Goal: Task Accomplishment & Management: Manage account settings

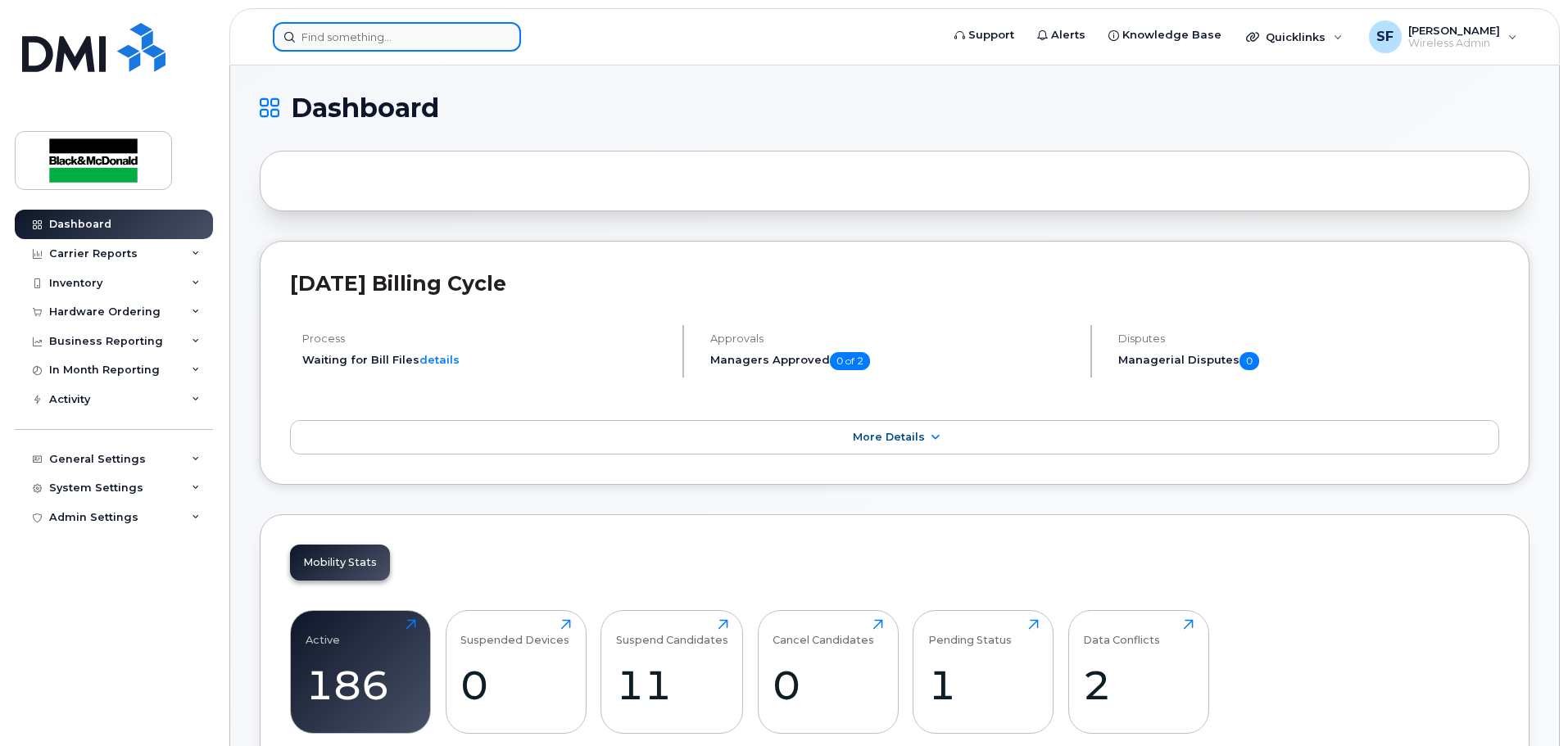
click at [373, 49] on input at bounding box center [397, 37] width 248 height 30
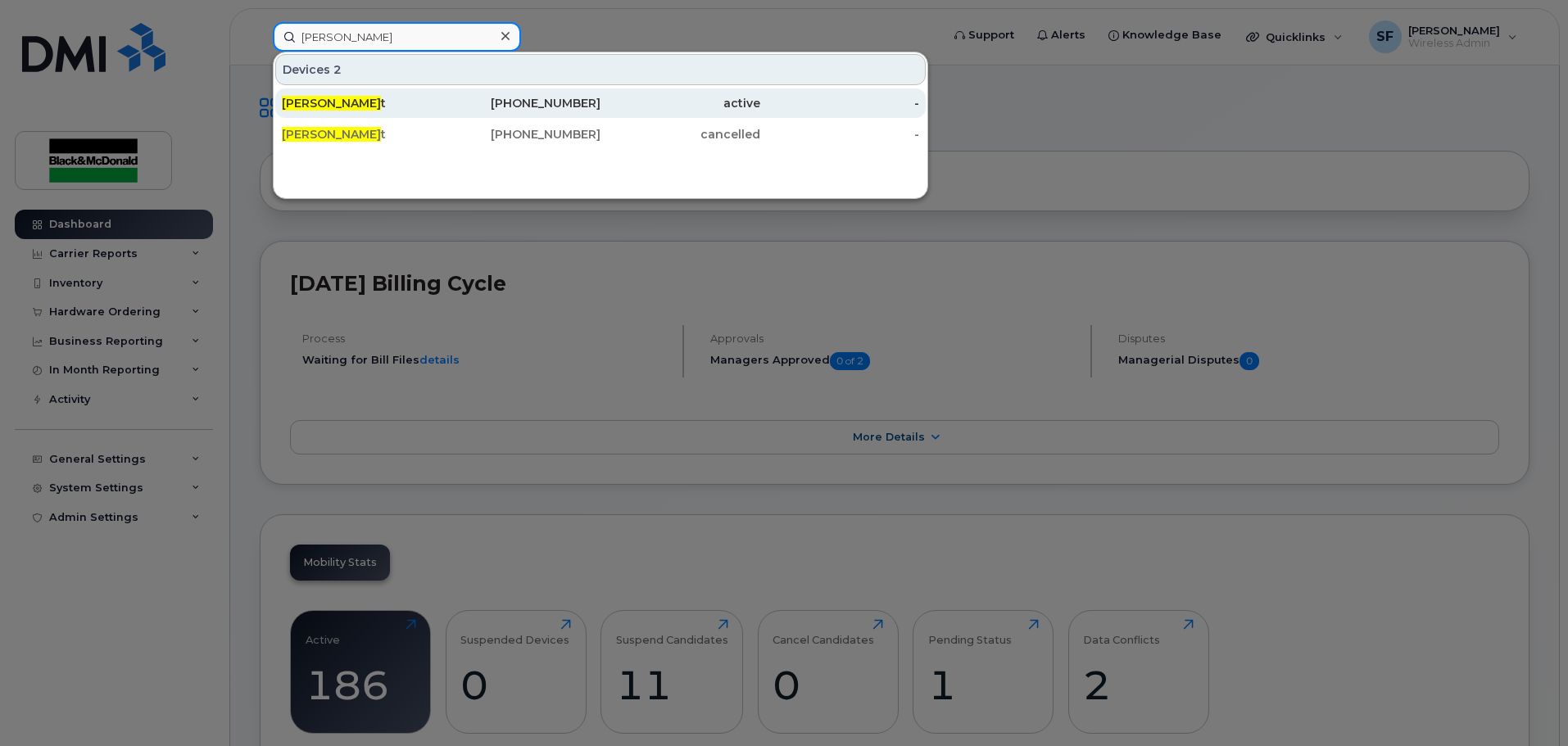
type input "ben stewar"
click at [342, 94] on div "Ben Stewar t" at bounding box center [361, 103] width 159 height 30
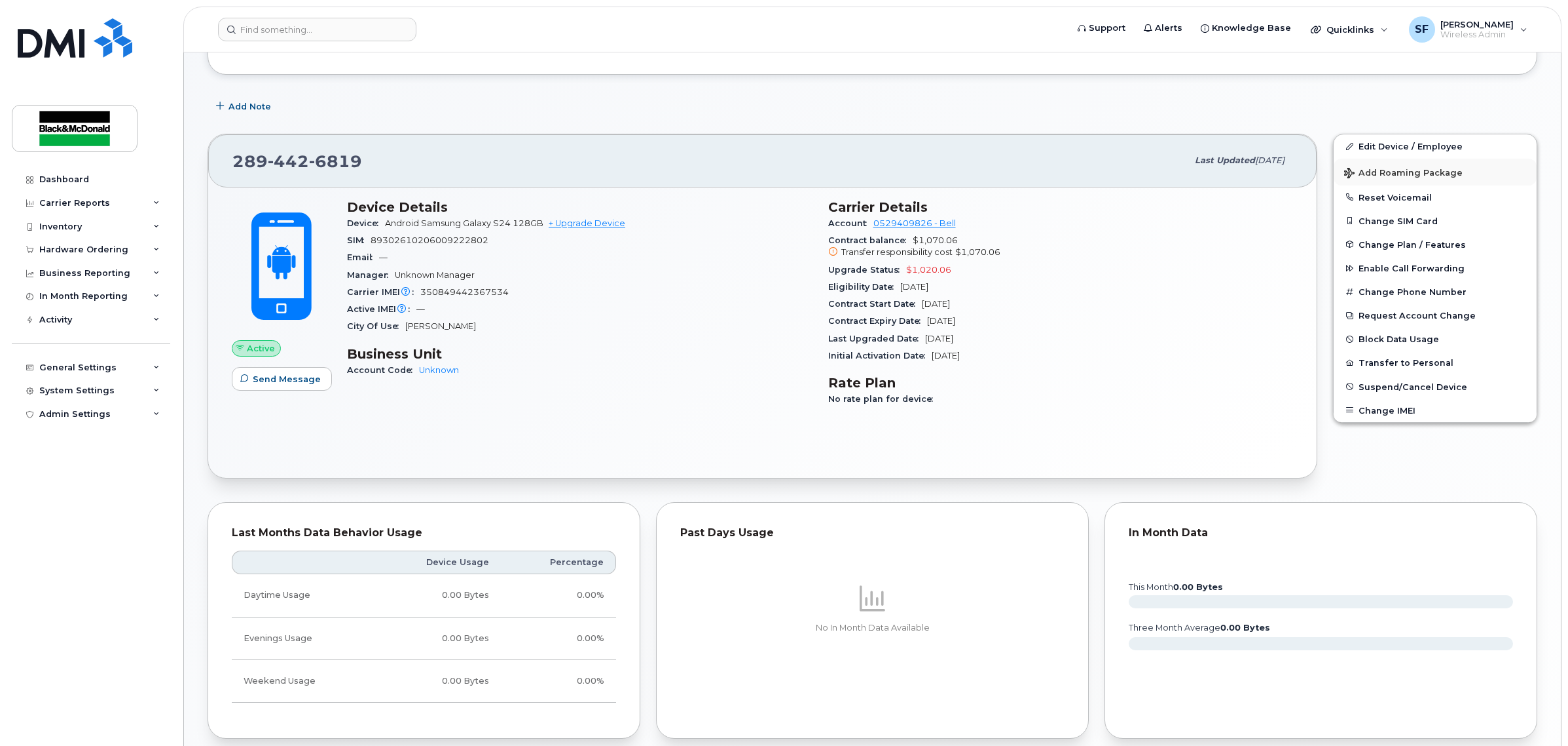
scroll to position [163, 0]
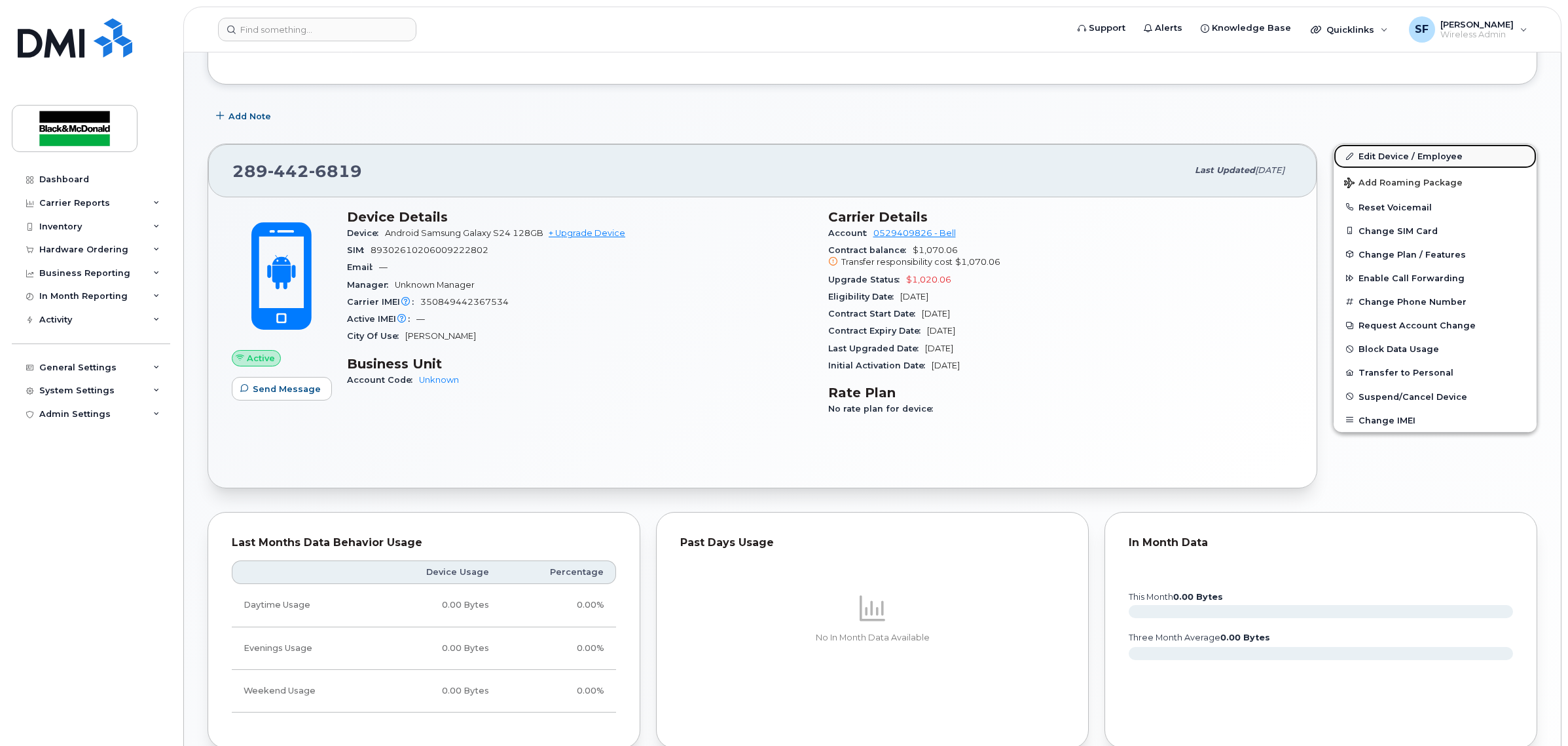
click at [1386, 154] on link "Edit Device / Employee" at bounding box center [1436, 156] width 203 height 24
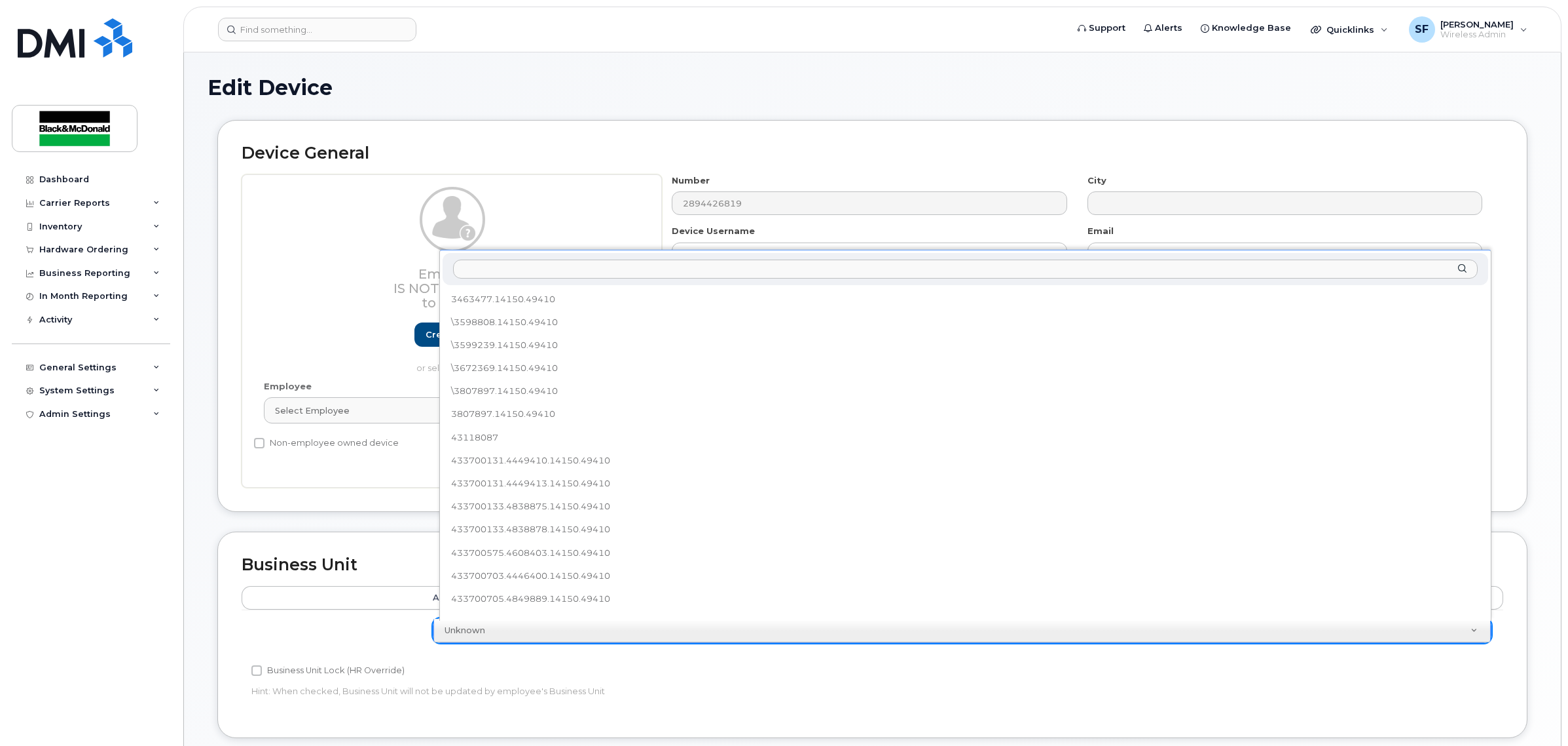
scroll to position [195, 0]
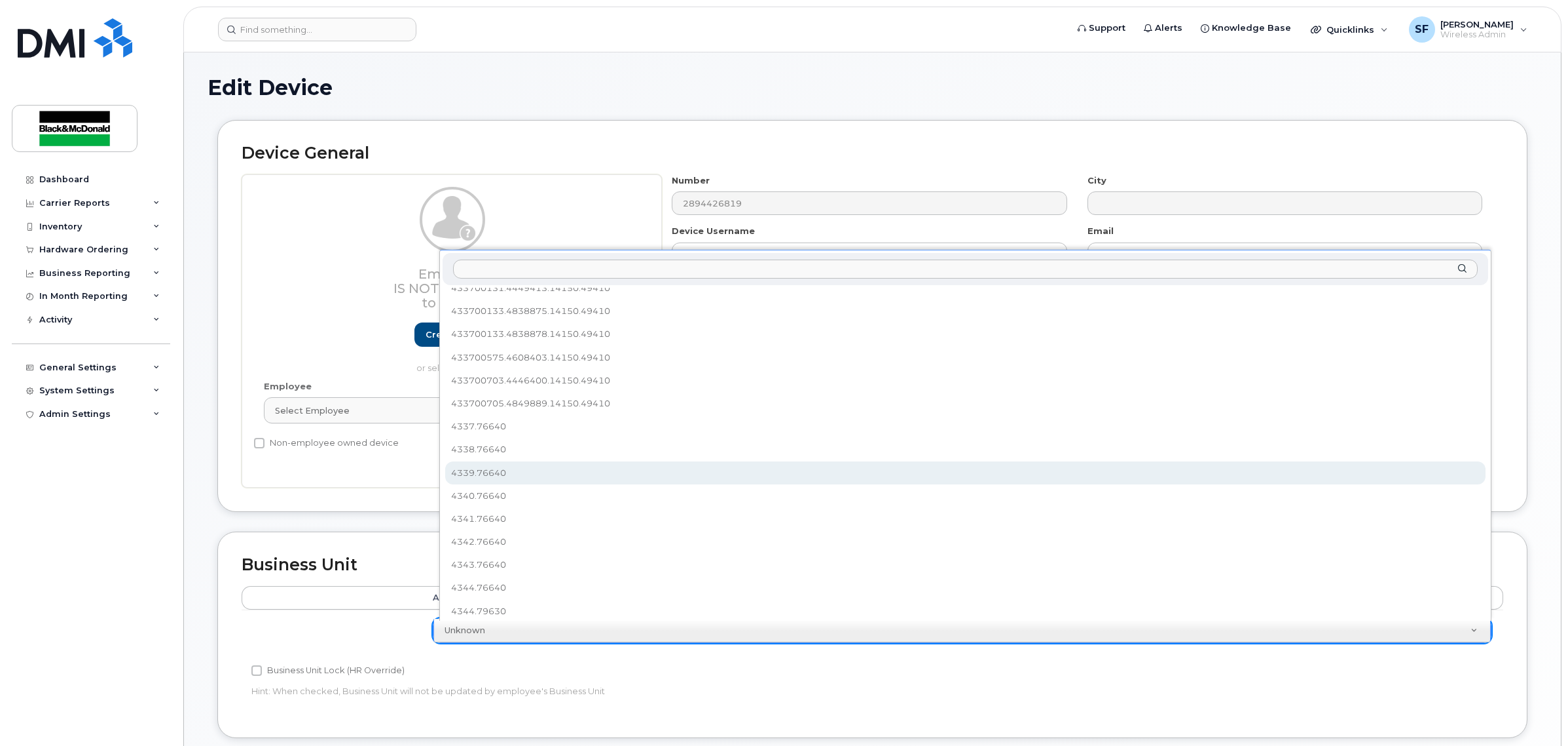
select select "158675"
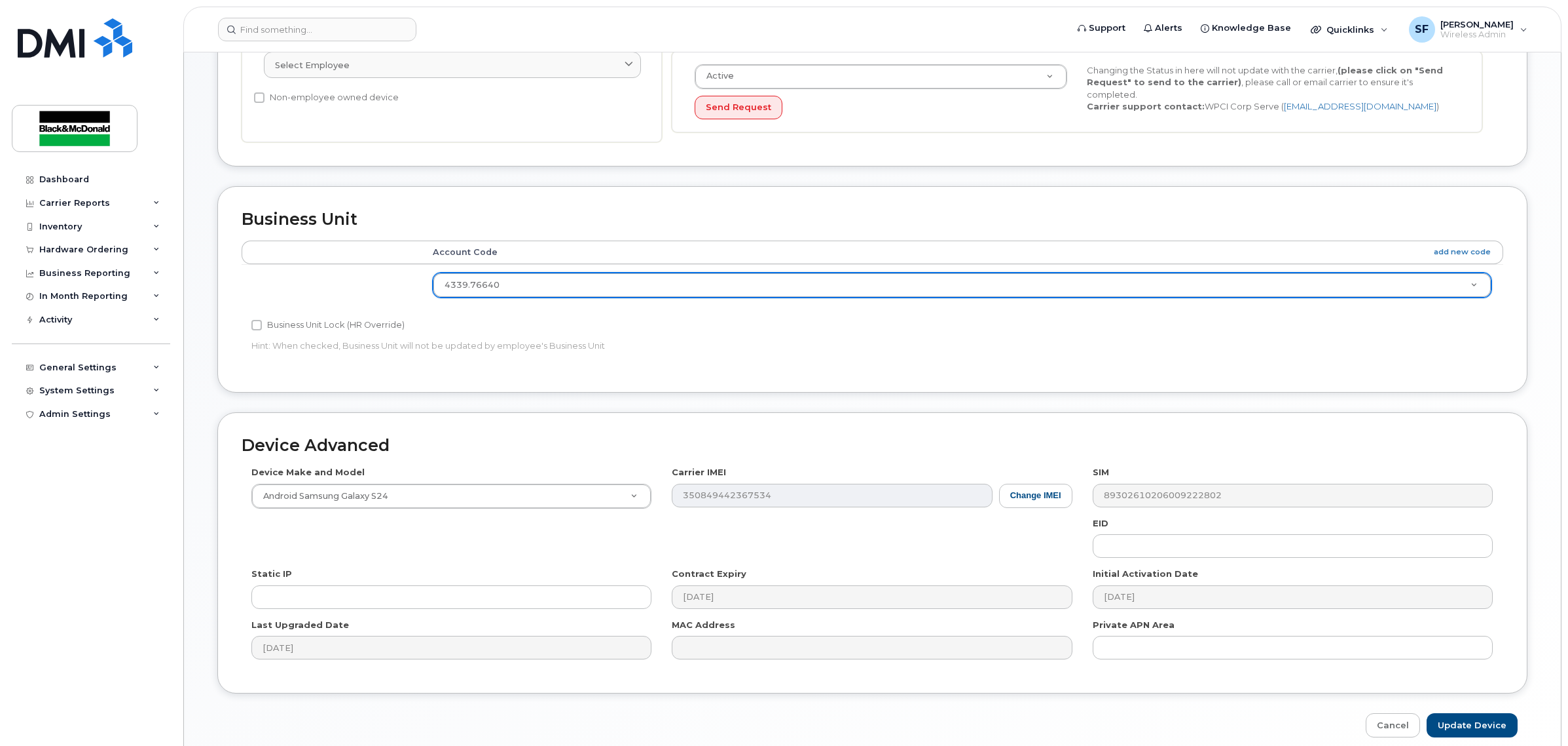
scroll to position [405, 0]
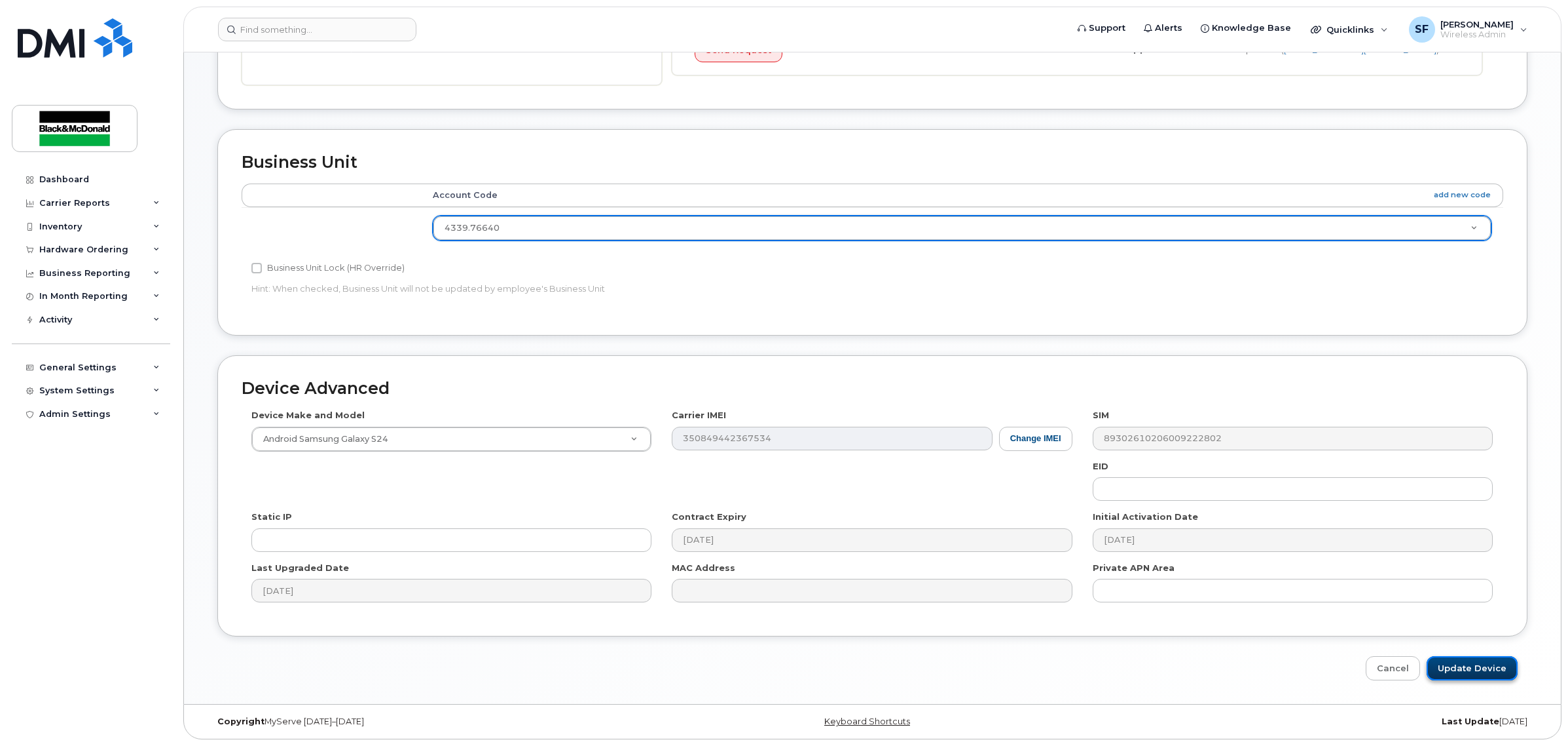
click at [1474, 675] on input "Update Device" at bounding box center [1472, 668] width 91 height 24
type input "Saving..."
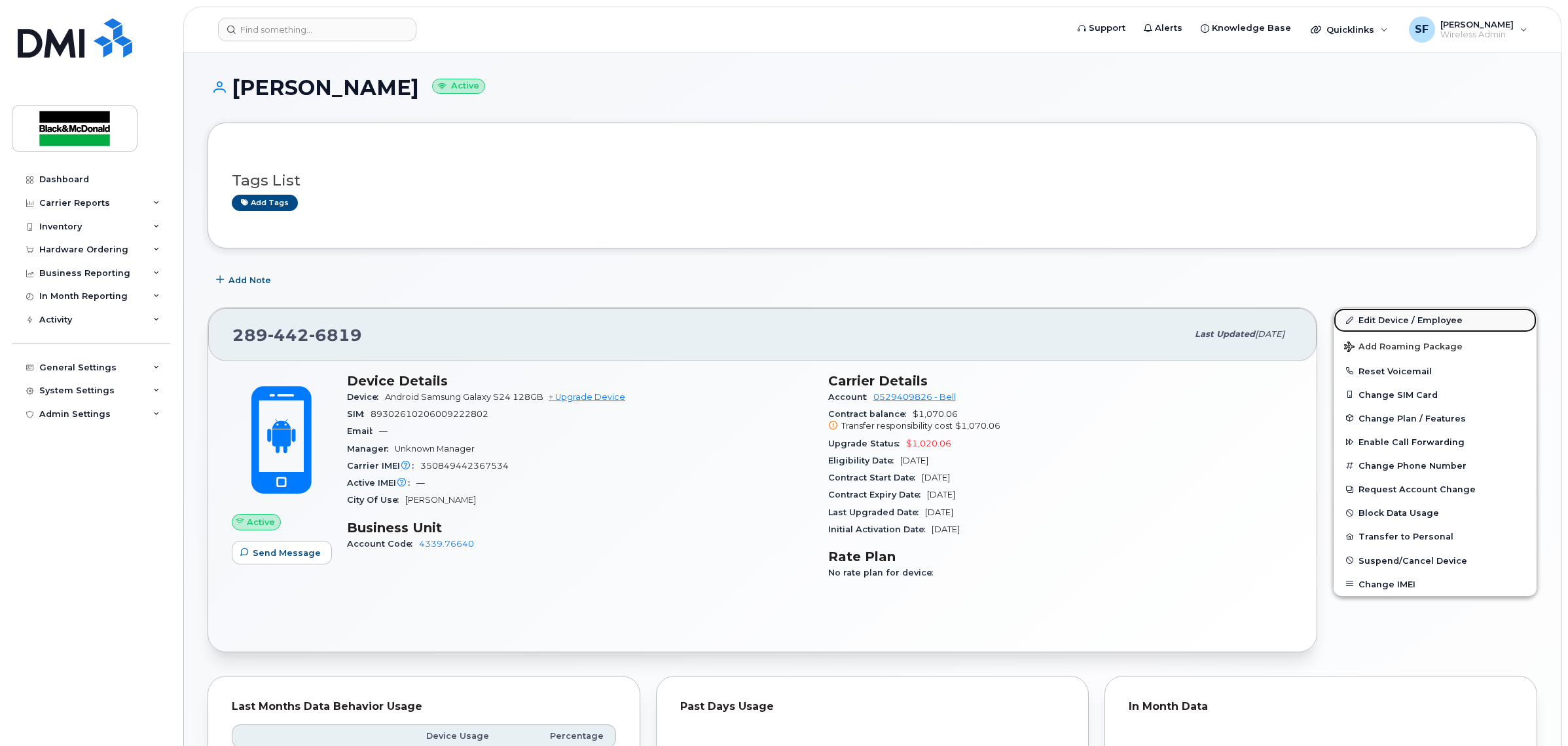
click at [1383, 319] on link "Edit Device / Employee" at bounding box center [1436, 320] width 203 height 24
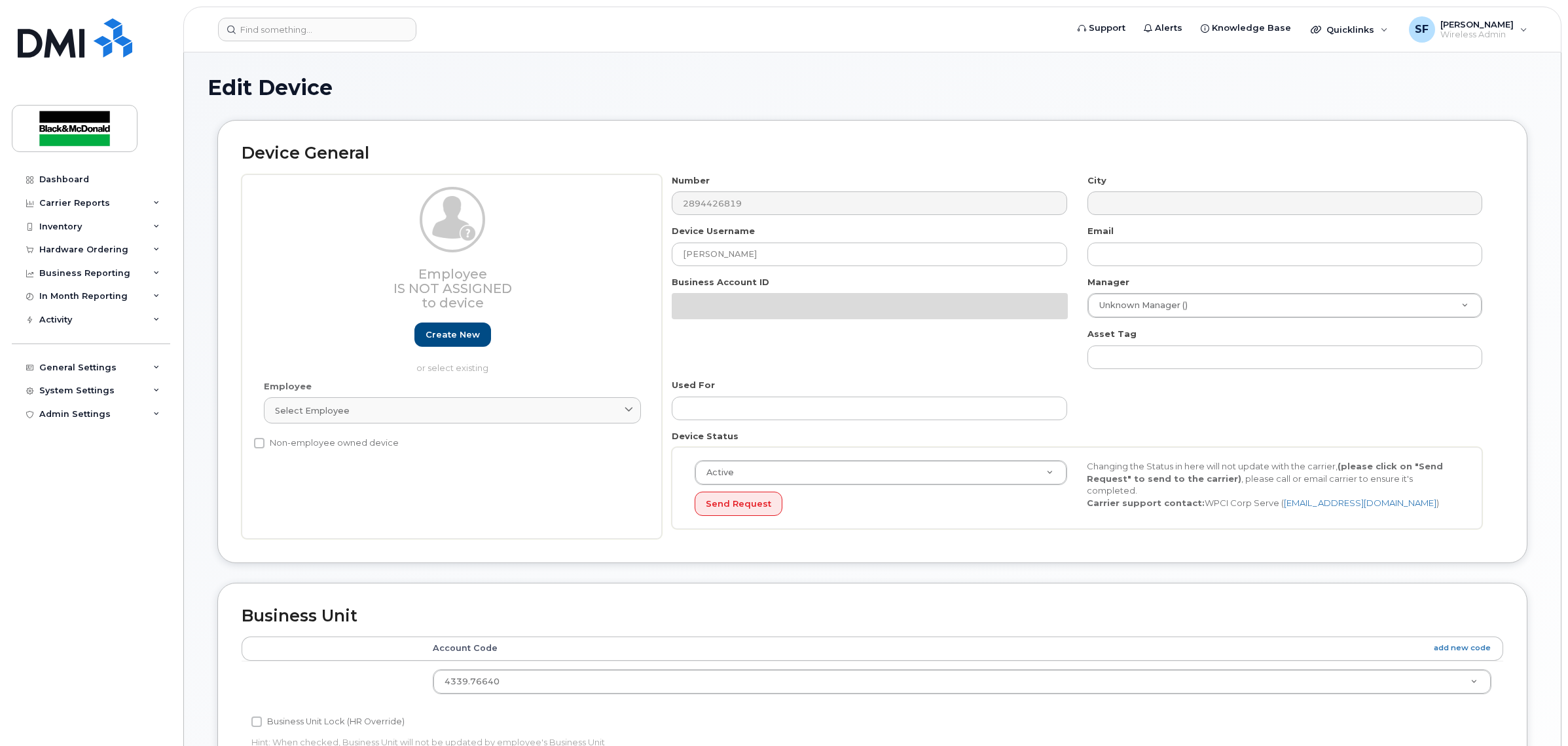
select select "158675"
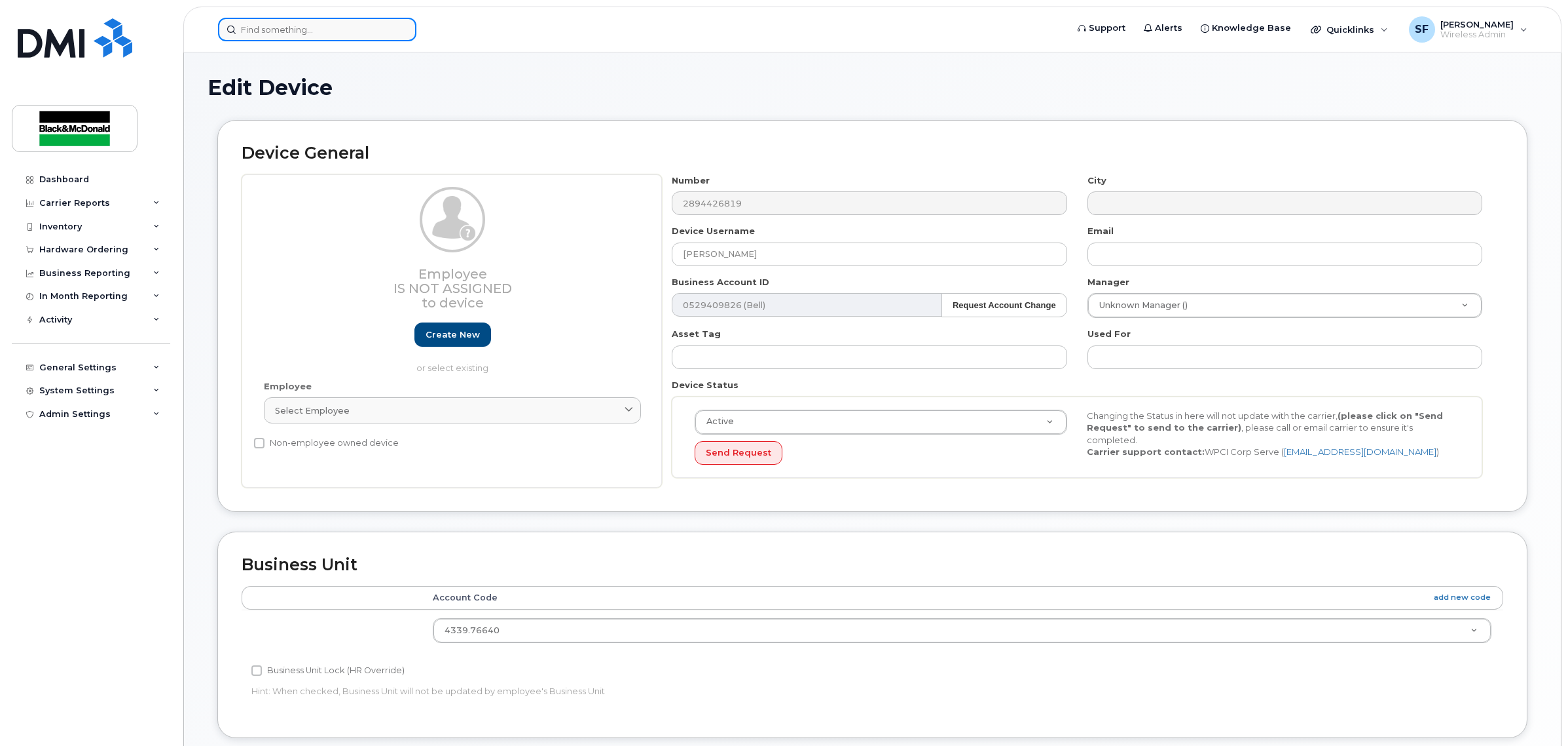
click at [300, 38] on input at bounding box center [317, 30] width 199 height 24
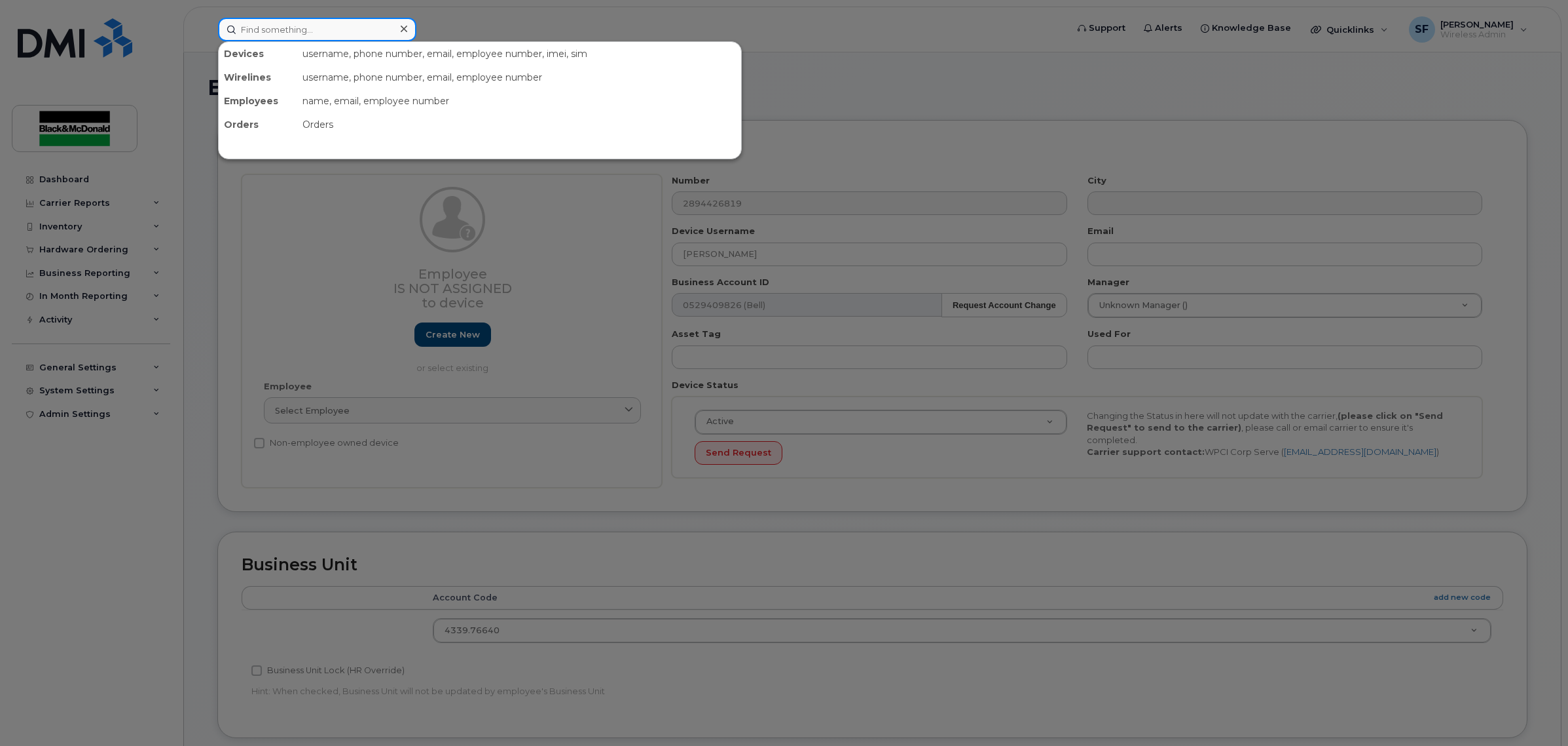
paste input "[PERSON_NAME]"
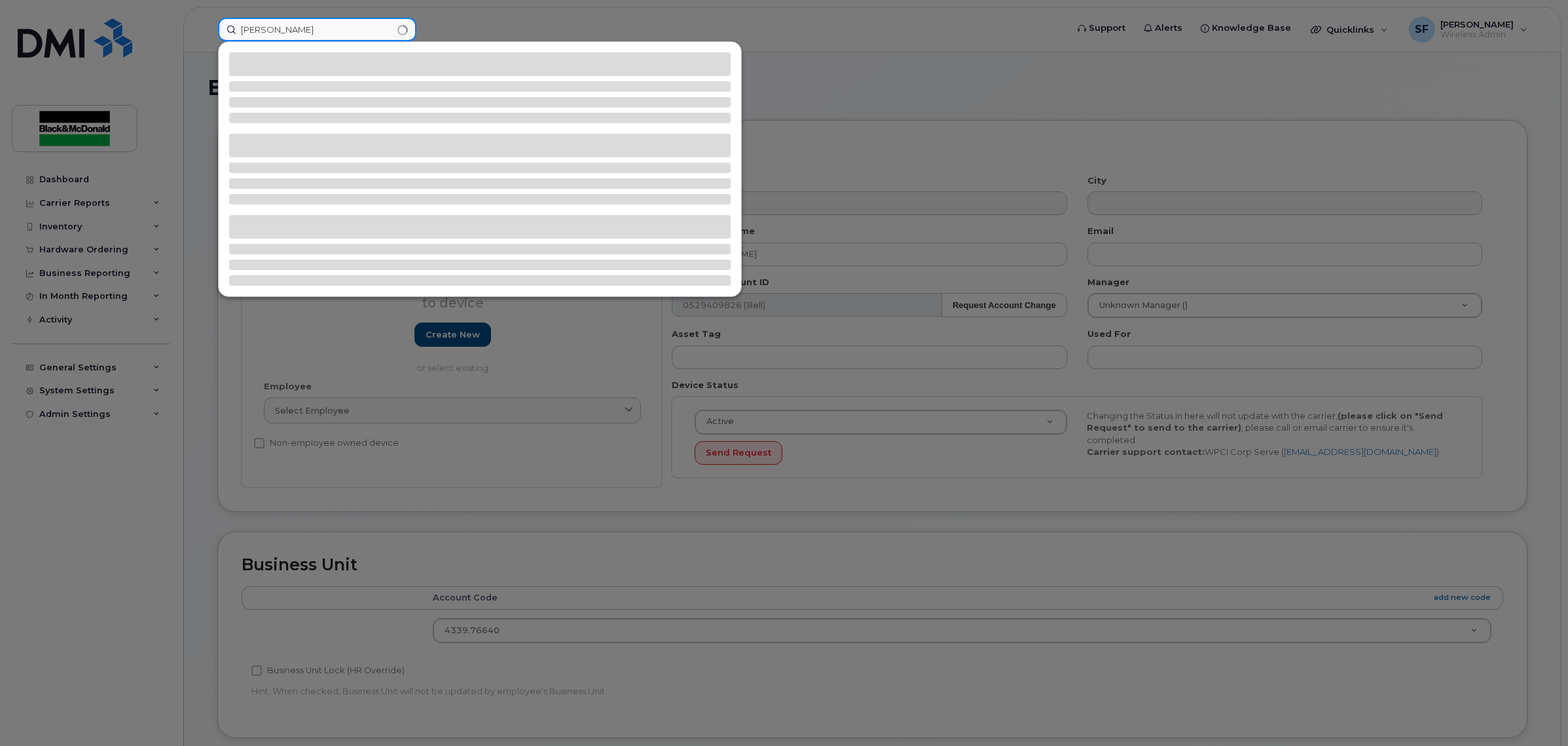
type input "[PERSON_NAME]"
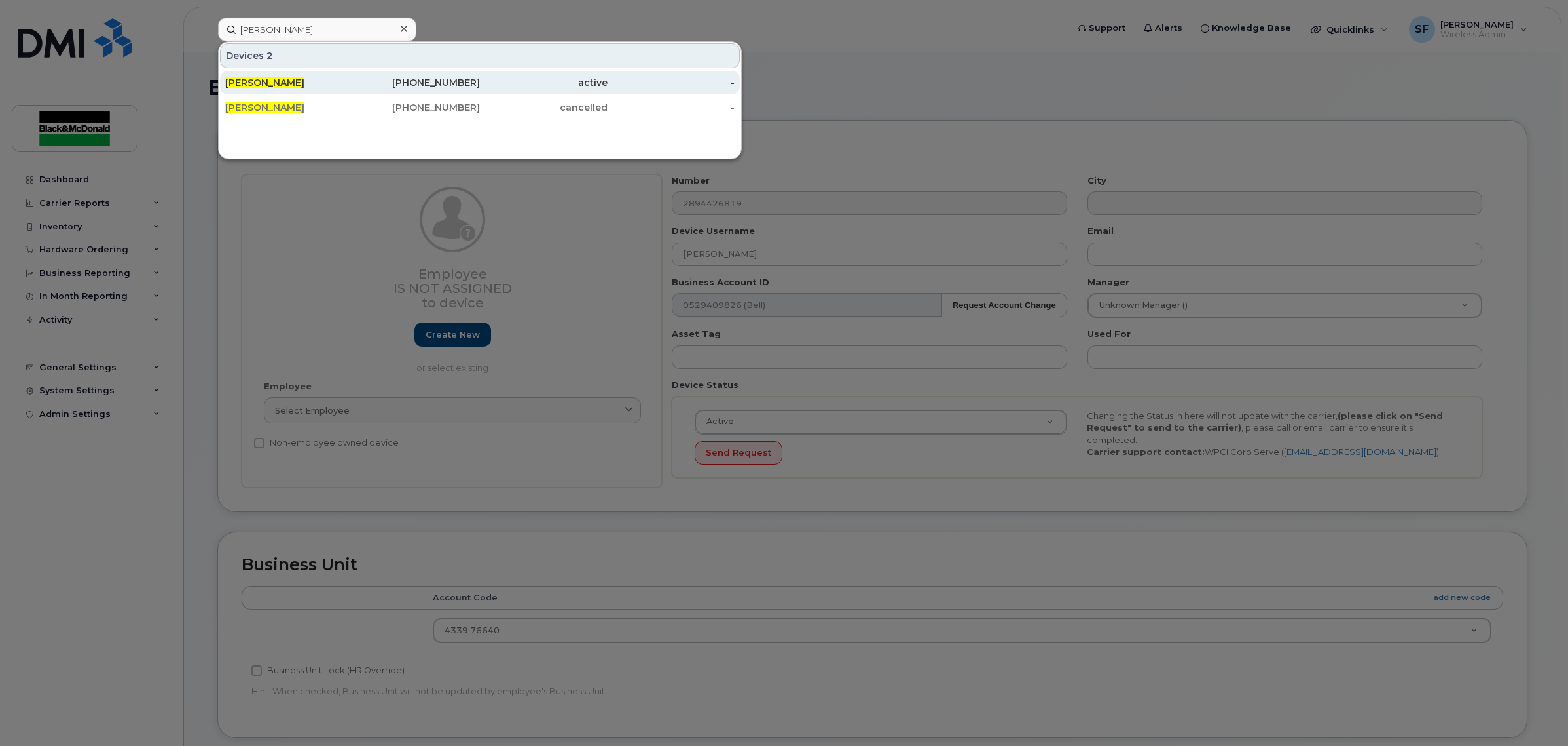
click at [244, 84] on span "[PERSON_NAME]" at bounding box center [265, 82] width 79 height 12
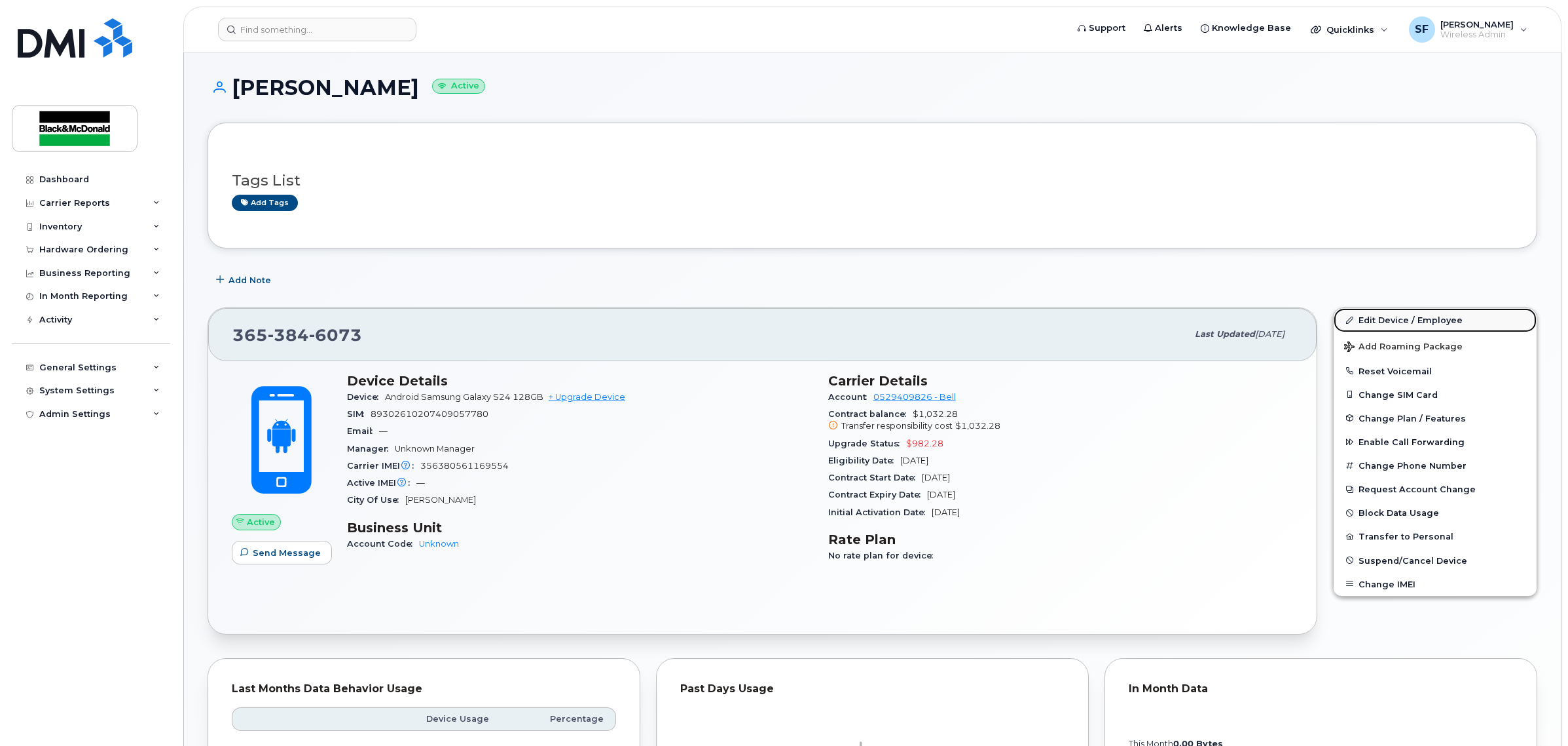
click at [1375, 323] on link "Edit Device / Employee" at bounding box center [1436, 320] width 203 height 24
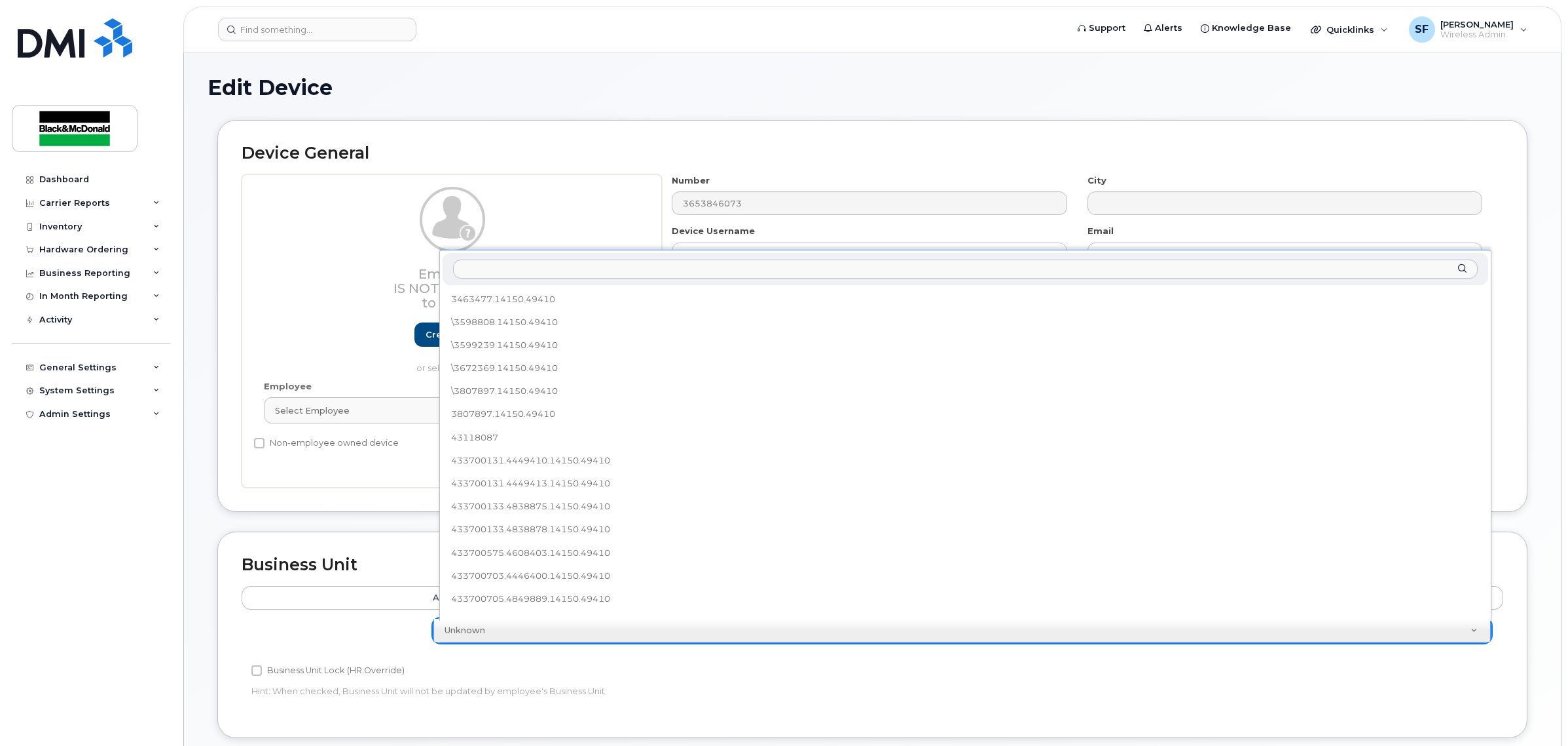
scroll to position [195, 0]
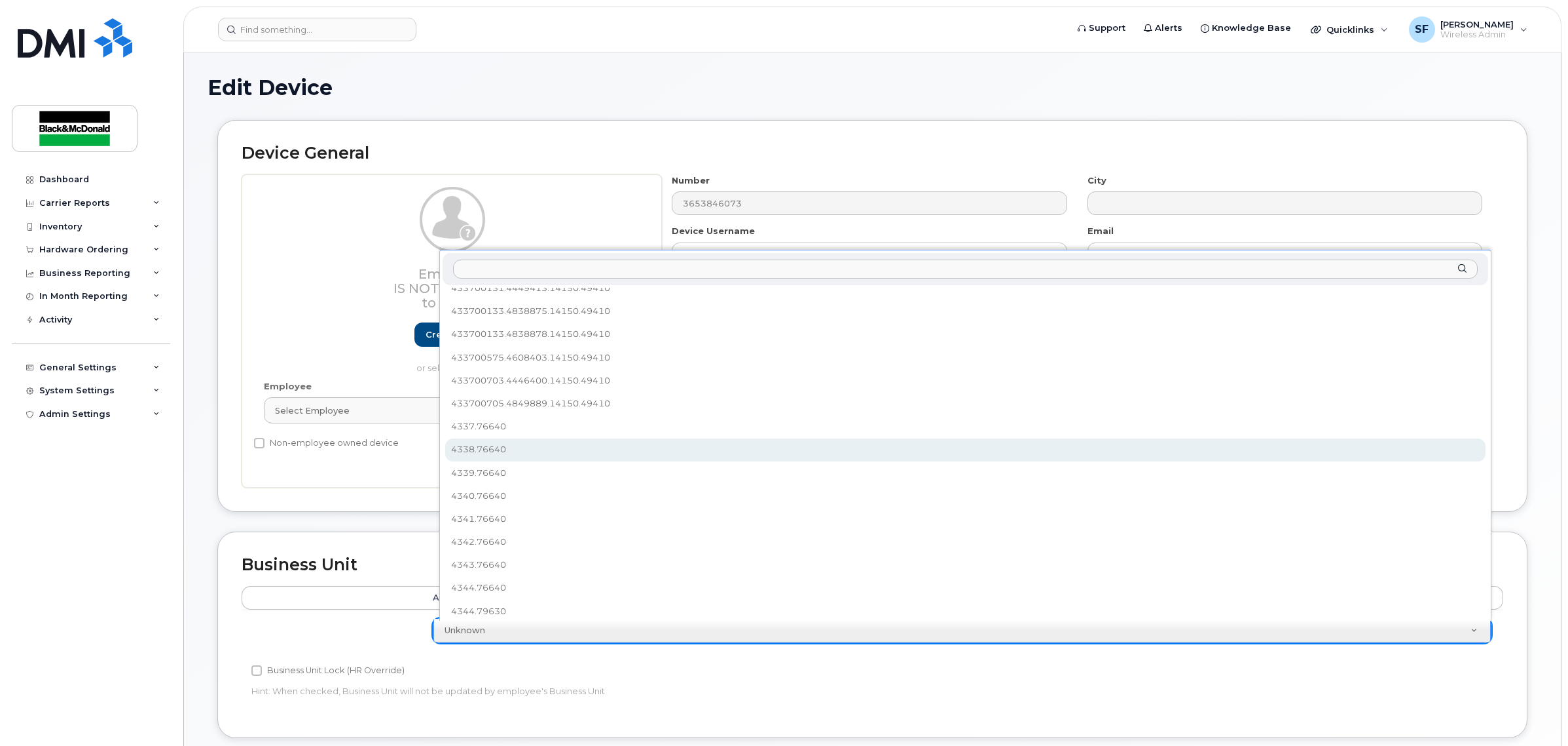
select select "158677"
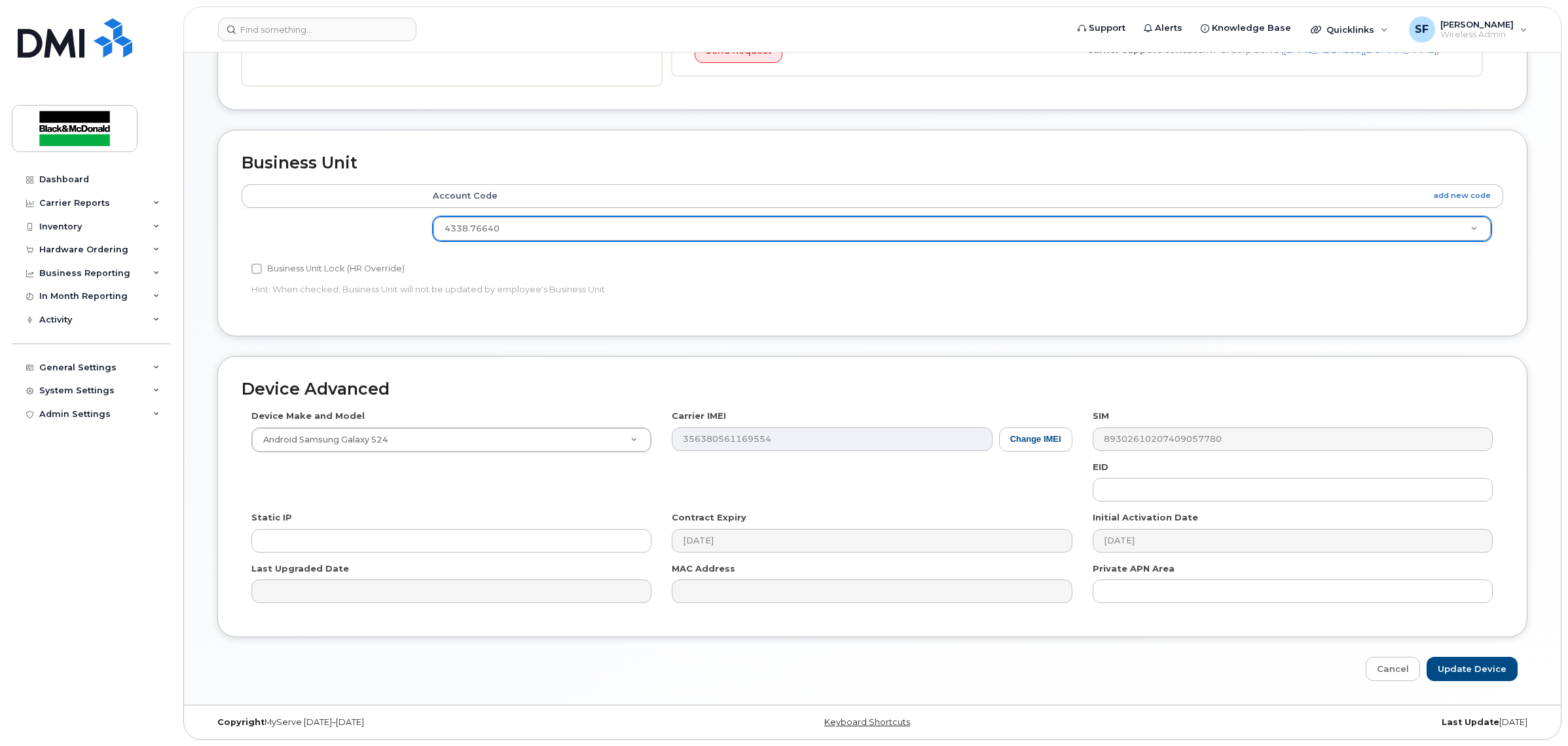
scroll to position [405, 0]
click at [1462, 664] on input "Update Device" at bounding box center [1472, 668] width 91 height 24
type input "Saving..."
